Goal: Find specific page/section: Find specific page/section

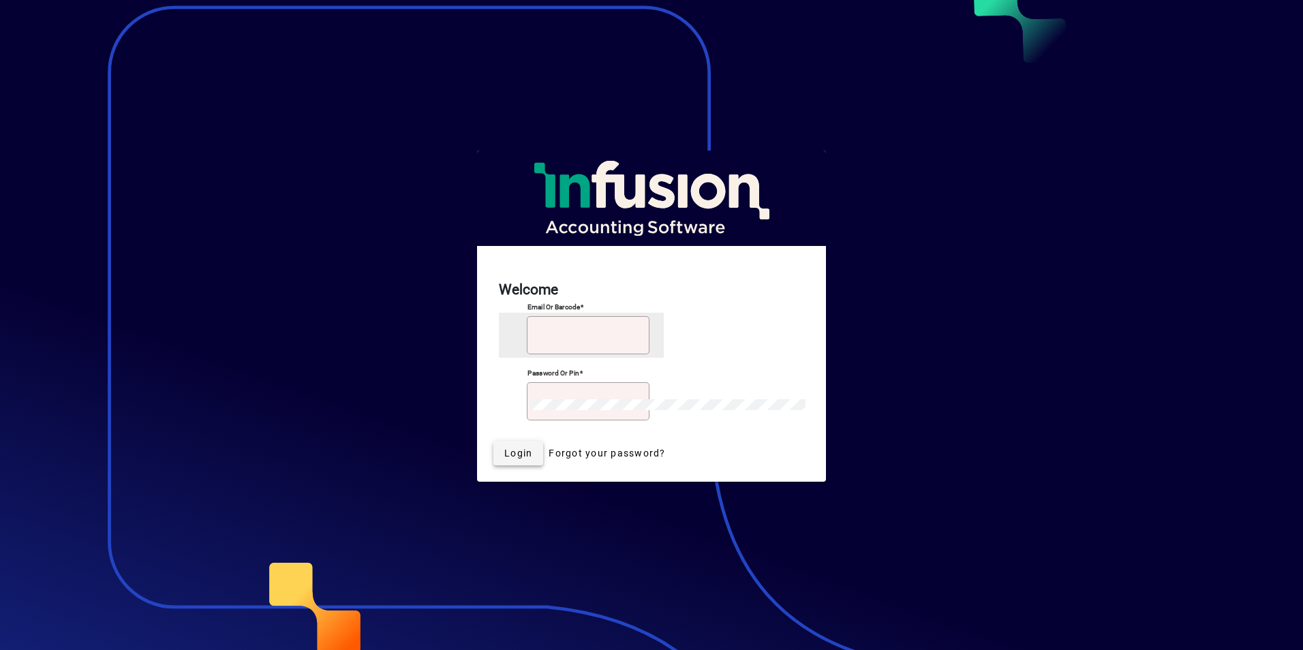
type input "**********"
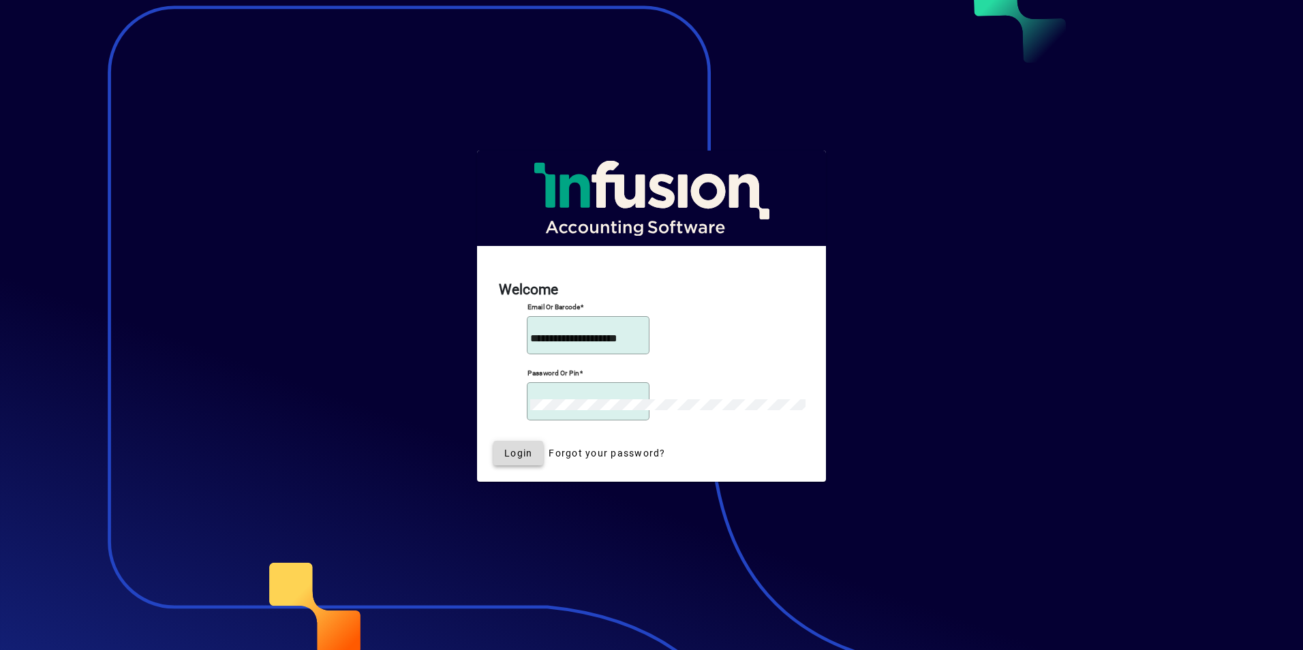
click at [532, 446] on span "Login" at bounding box center [518, 453] width 28 height 14
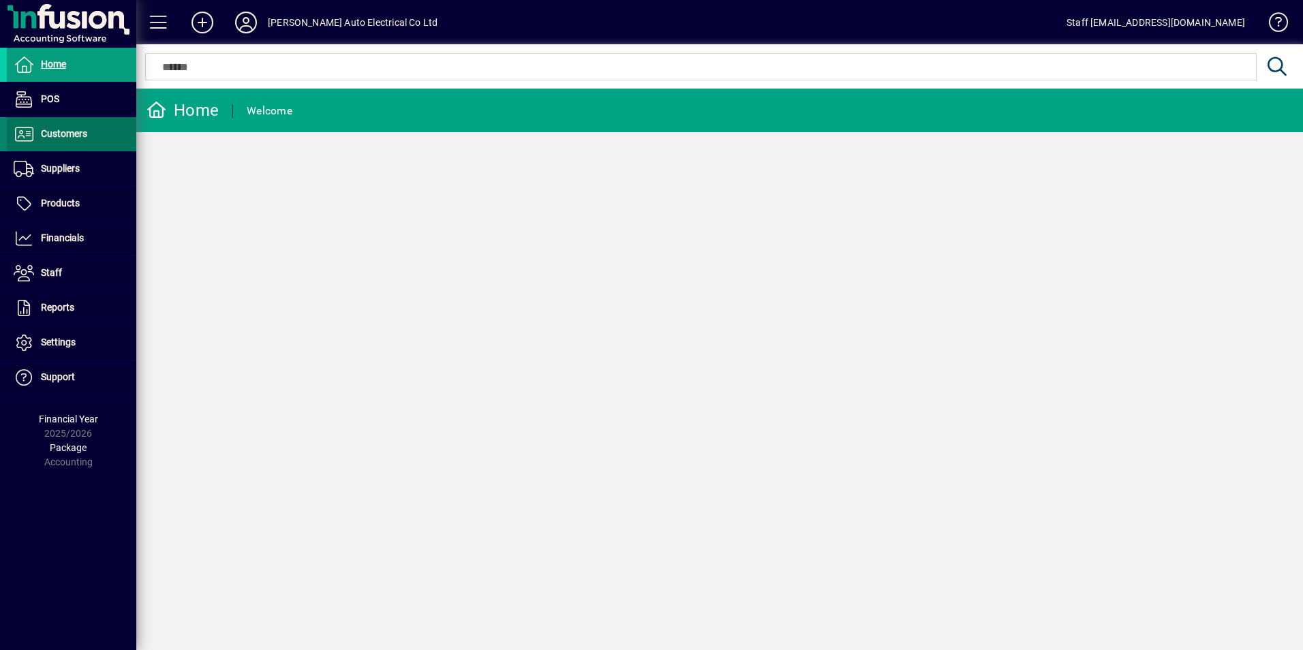
click at [44, 133] on span "Customers" at bounding box center [64, 133] width 46 height 11
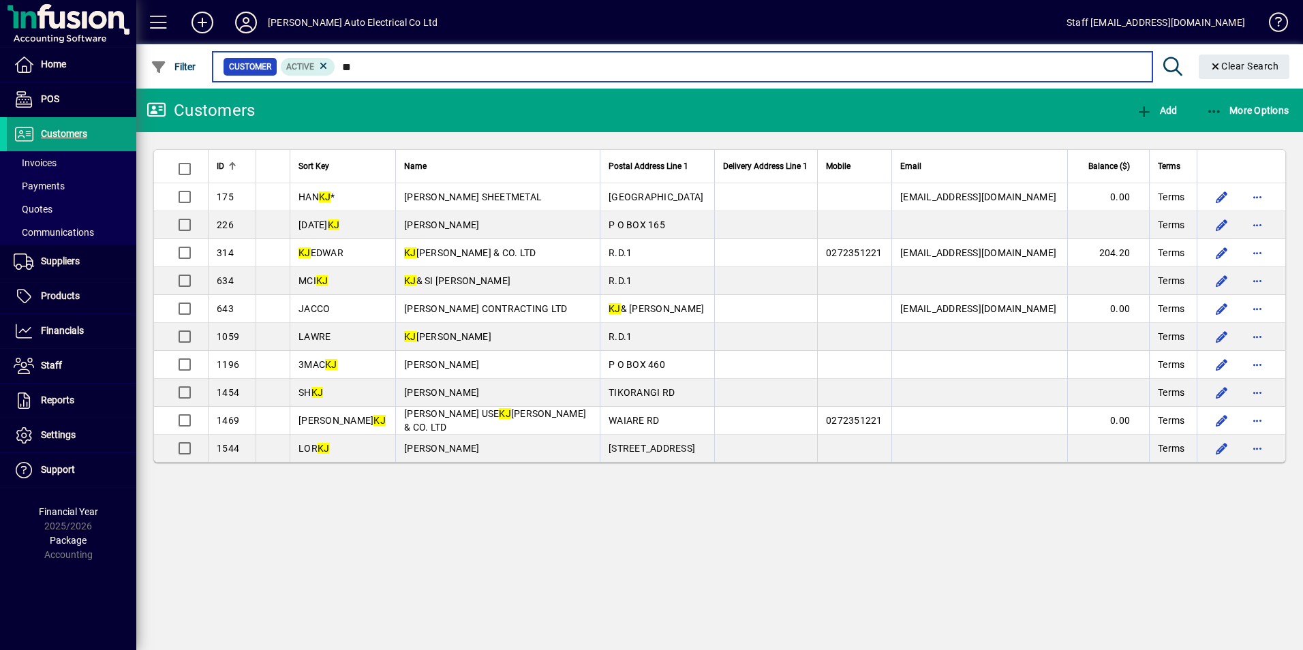
type input "**"
